Goal: Check status: Check status

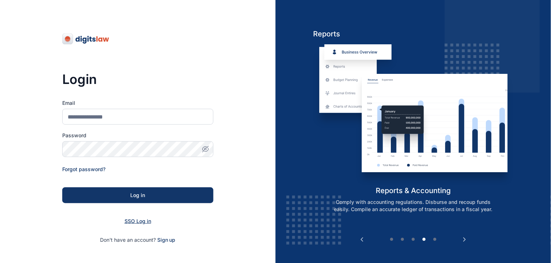
click at [140, 221] on span "SSO Log in" at bounding box center [138, 221] width 27 height 6
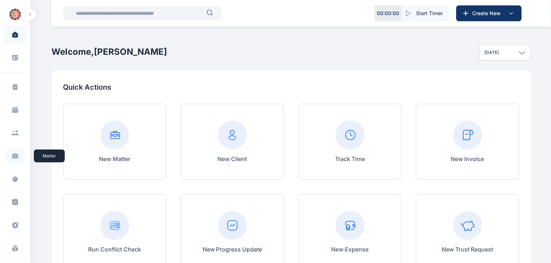
click at [14, 157] on icon at bounding box center [15, 157] width 6 height 3
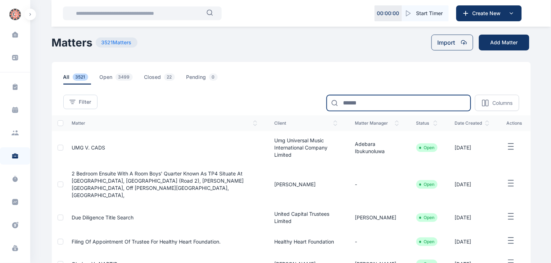
click at [386, 103] on input at bounding box center [399, 103] width 144 height 16
type input "*******"
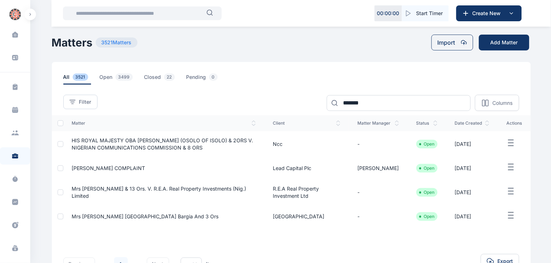
click at [107, 218] on span "Mrs [PERSON_NAME] [GEOGRAPHIC_DATA] Bargia and 3 Ors" at bounding box center [145, 216] width 147 height 6
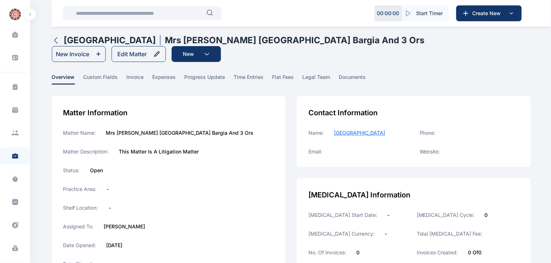
click at [185, 197] on div "Matter Information Matter Name: Mrs [PERSON_NAME] [GEOGRAPHIC_DATA] Bargia And …" at bounding box center [169, 197] width 234 height 202
click at [198, 77] on span "progress update" at bounding box center [205, 78] width 41 height 11
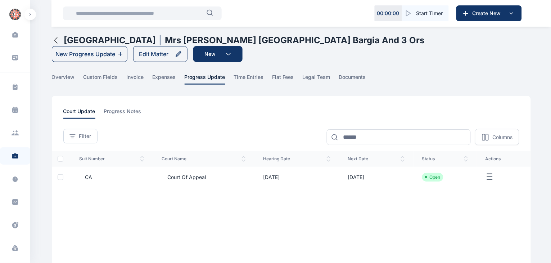
click at [179, 177] on span "Court of Appeal" at bounding box center [184, 177] width 44 height 7
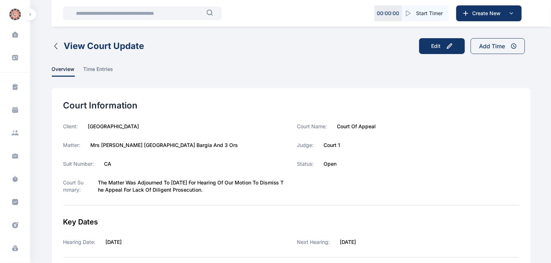
click at [57, 44] on icon "button" at bounding box center [56, 46] width 9 height 9
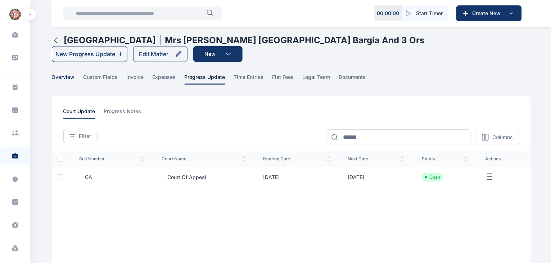
click at [66, 78] on span "overview" at bounding box center [63, 78] width 23 height 11
